Goal: Navigation & Orientation: Understand site structure

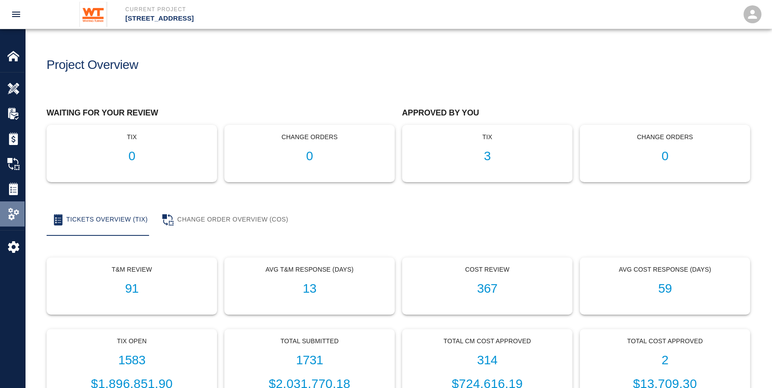
click at [8, 217] on img at bounding box center [13, 214] width 13 height 13
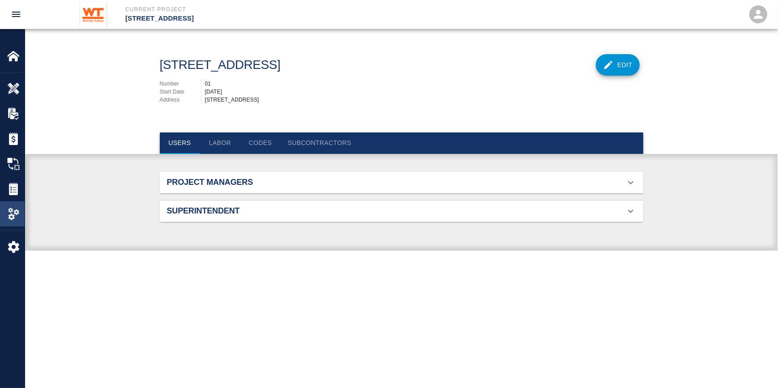
scroll to position [133, 463]
click at [295, 143] on button "Subcontractors" at bounding box center [320, 142] width 78 height 21
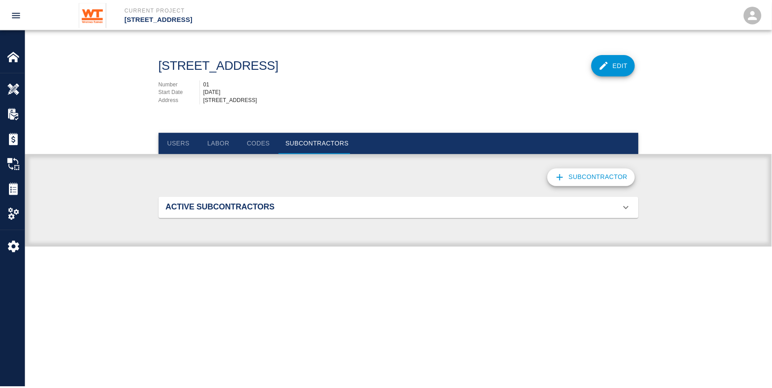
scroll to position [634, 463]
click at [245, 210] on h2 "Active Subcontractors" at bounding box center [243, 208] width 153 height 10
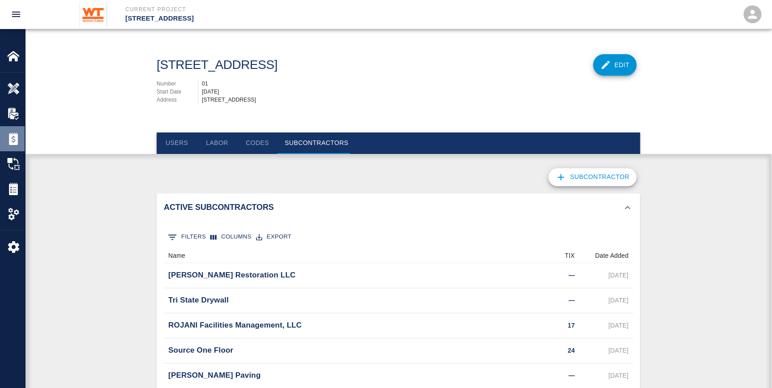
click at [14, 141] on img at bounding box center [13, 138] width 13 height 13
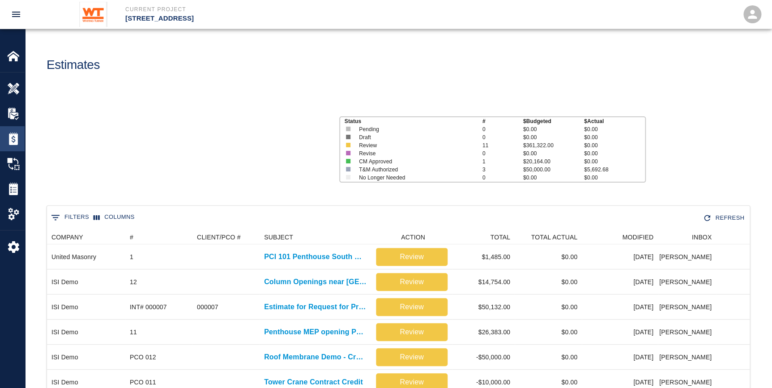
scroll to position [384, 696]
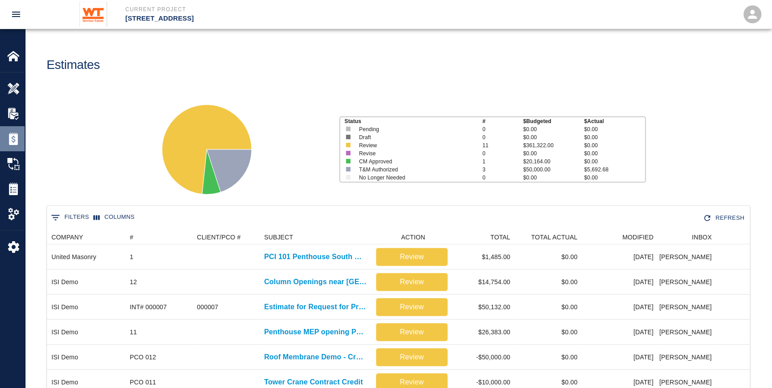
click at [17, 127] on div "Estimates" at bounding box center [12, 138] width 25 height 25
click at [18, 164] on img at bounding box center [13, 163] width 13 height 13
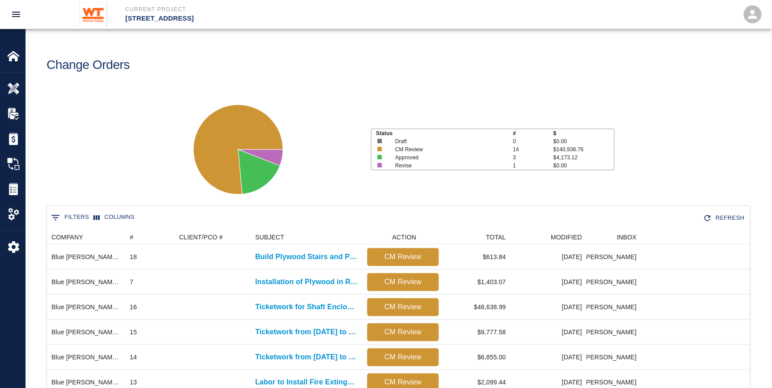
scroll to position [459, 696]
click at [13, 186] on img at bounding box center [13, 189] width 13 height 13
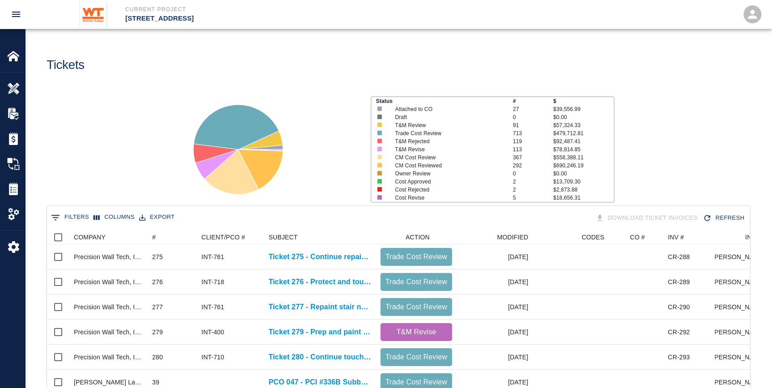
click at [226, 164] on icon at bounding box center [231, 171] width 54 height 45
click at [156, 108] on div "Status # $ Attached to CO 27 $39,556.99 Draft 0 $0.00 T&M Review 91 $57,324.33 …" at bounding box center [394, 145] width 753 height 119
click at [268, 96] on icon at bounding box center [238, 150] width 112 height 112
